Goal: Information Seeking & Learning: Learn about a topic

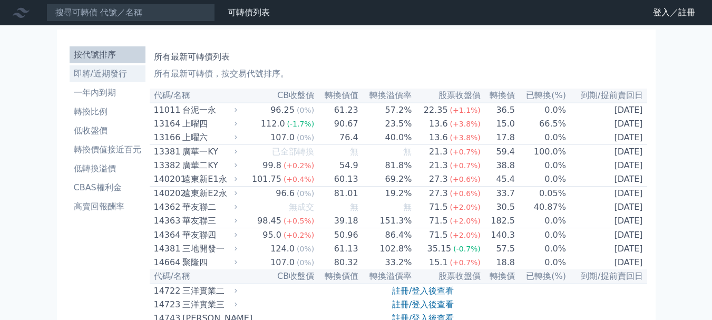
click at [70, 73] on li "即將/近期發行" at bounding box center [108, 73] width 76 height 13
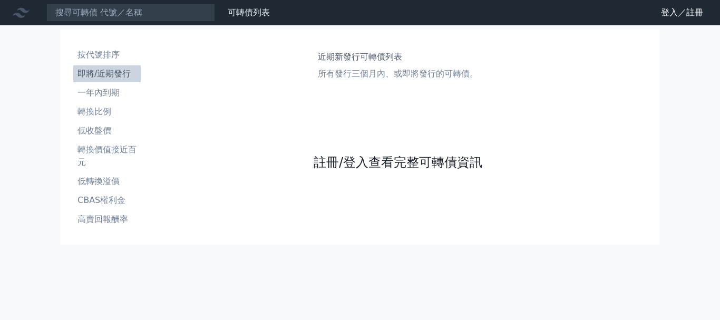
click at [392, 160] on link "註冊/登入查看完整可轉債資訊" at bounding box center [398, 162] width 169 height 17
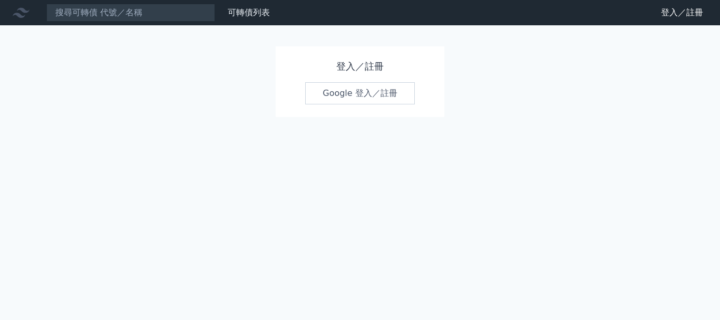
click at [379, 92] on link "Google 登入／註冊" at bounding box center [360, 93] width 110 height 22
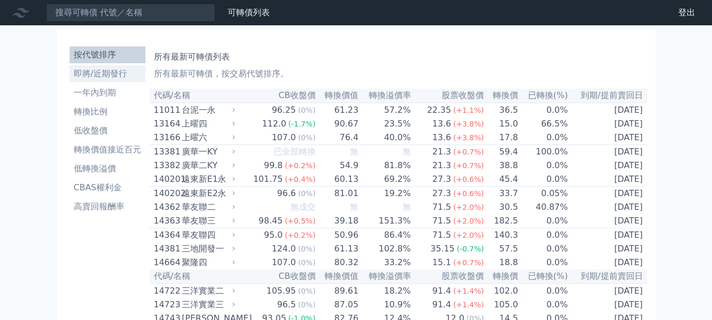
click at [118, 80] on link "即將/近期發行" at bounding box center [108, 73] width 76 height 17
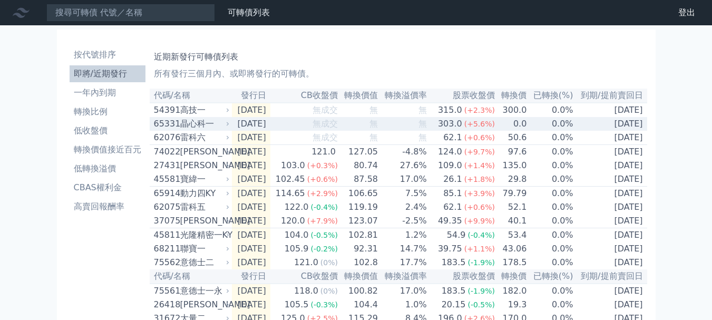
click at [360, 128] on td "無" at bounding box center [358, 124] width 40 height 14
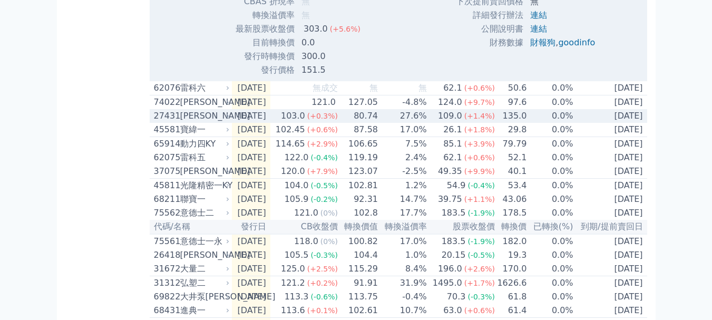
scroll to position [422, 0]
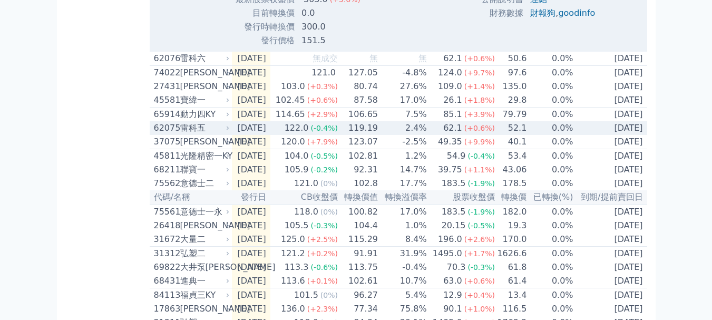
click at [574, 131] on td "[DATE]" at bounding box center [610, 128] width 73 height 14
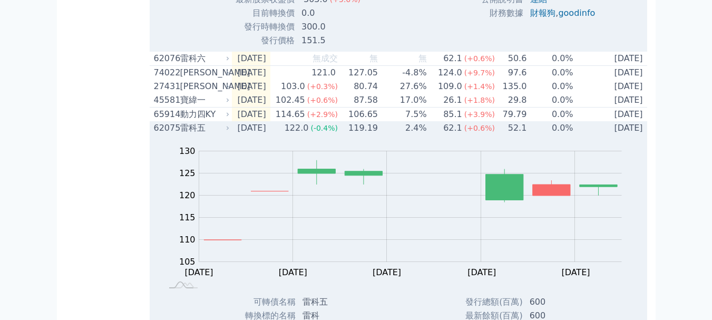
click at [568, 135] on td "0.0%" at bounding box center [550, 128] width 46 height 14
